Goal: Obtain resource: Download file/media

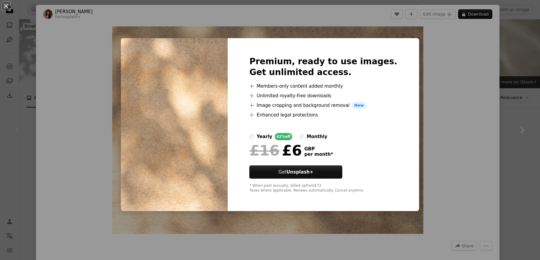
click at [427, 42] on div "An X shape Premium, ready to use images. Get unlimited access. A plus sign Memb…" at bounding box center [270, 130] width 540 height 260
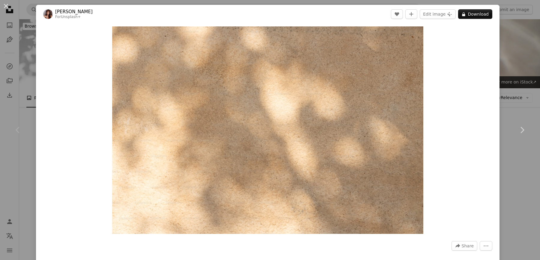
drag, startPoint x: 362, startPoint y: 83, endPoint x: 171, endPoint y: 0, distance: 207.9
click at [523, 109] on link "Chevron right" at bounding box center [522, 130] width 36 height 58
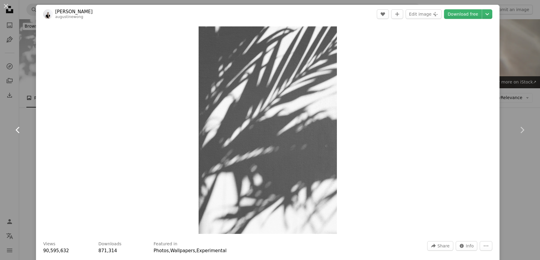
click at [16, 116] on link "Chevron left" at bounding box center [18, 130] width 36 height 58
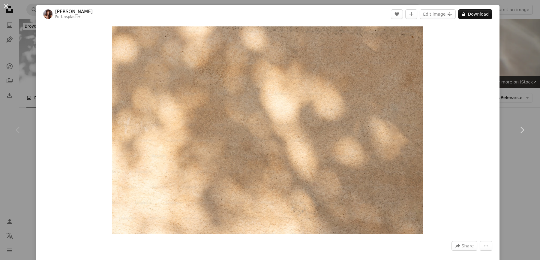
click at [526, 21] on div "An X shape Chevron left Chevron right [PERSON_NAME] For Unsplash+ A heart A plu…" at bounding box center [270, 130] width 540 height 260
